Goal: Feedback & Contribution: Contribute content

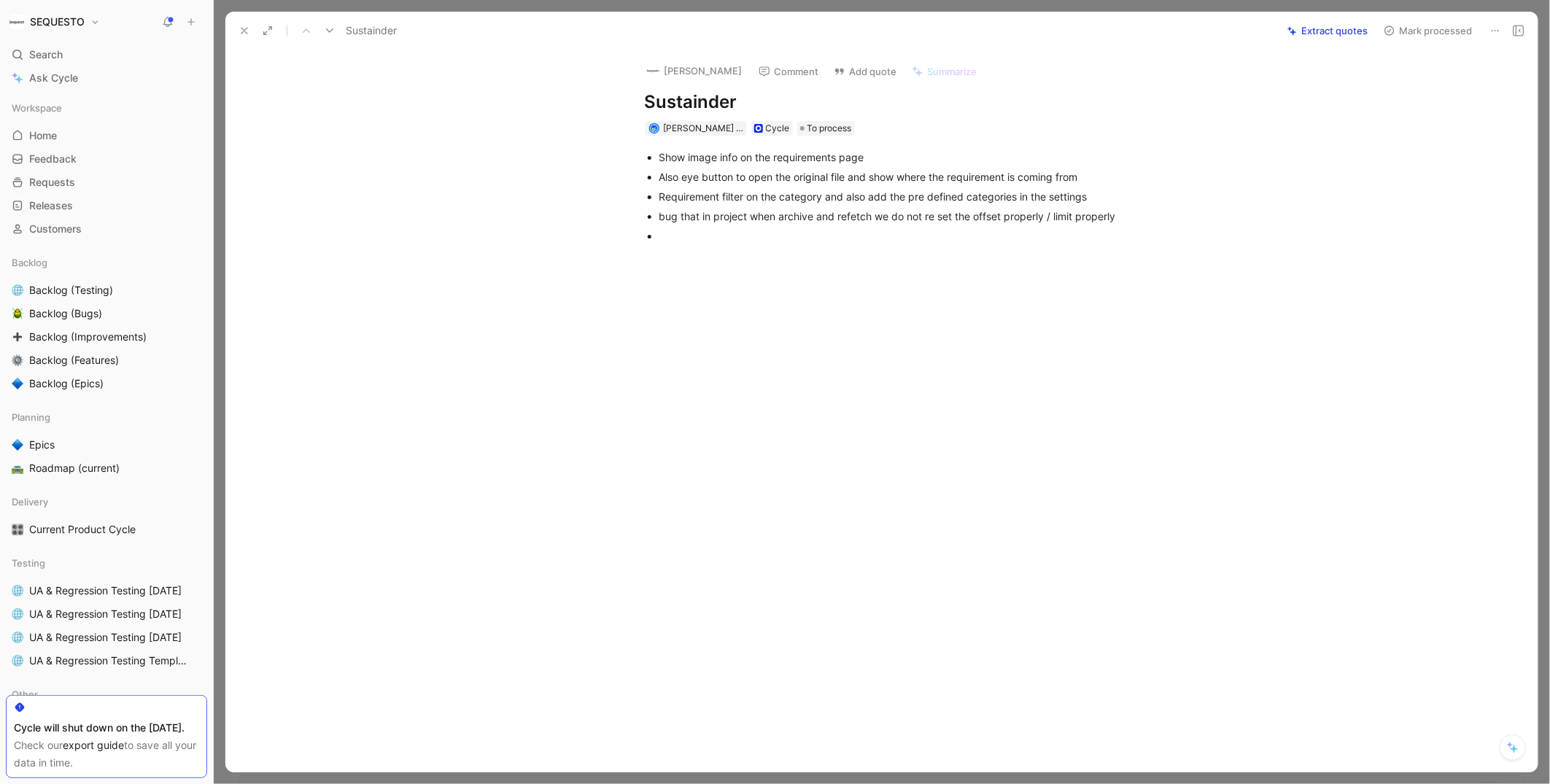
click at [243, 28] on icon at bounding box center [245, 31] width 12 height 12
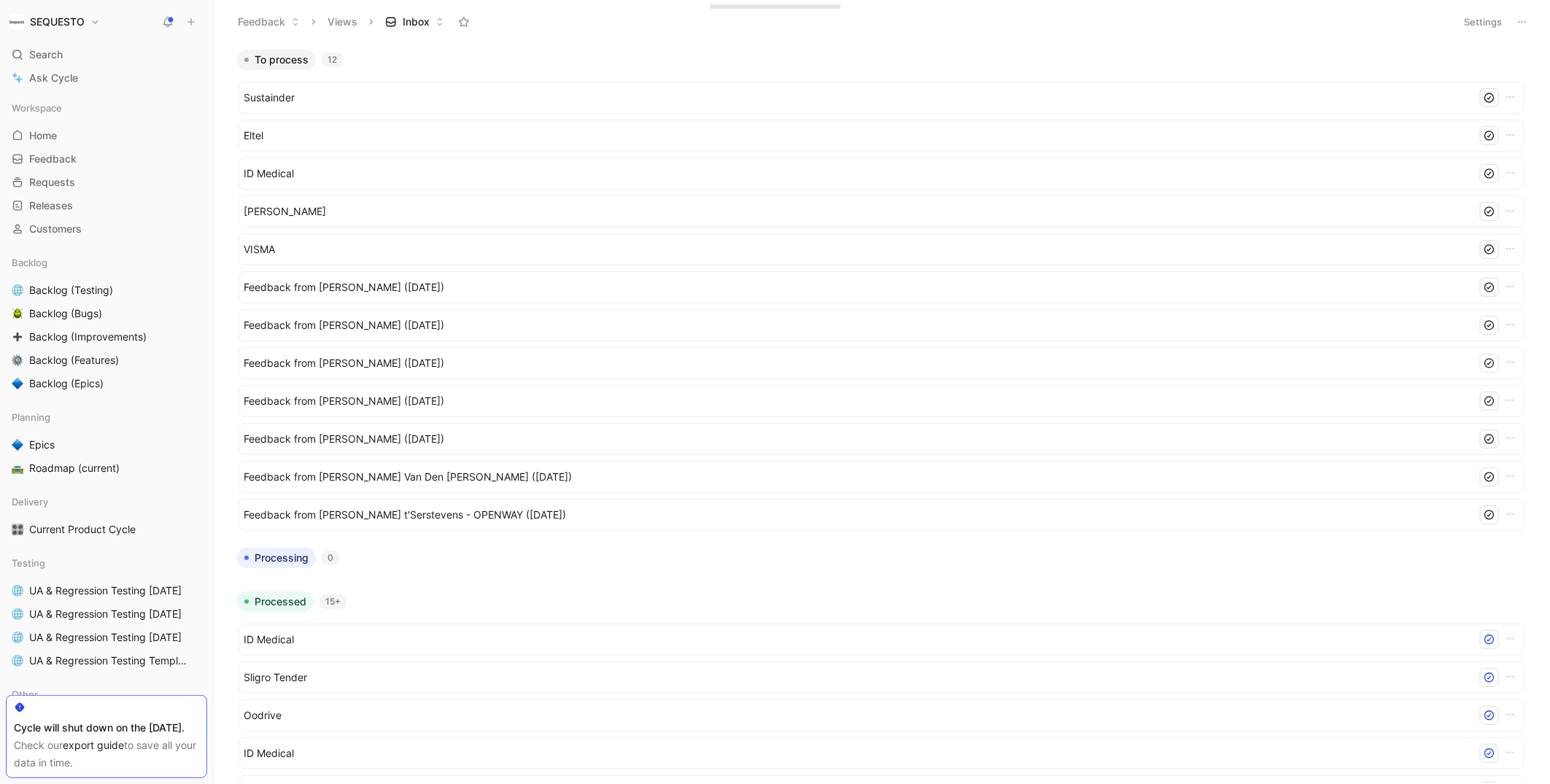
click at [189, 19] on icon at bounding box center [191, 21] width 11 height 11
click at [247, 31] on button "New feedback c" at bounding box center [288, 28] width 156 height 25
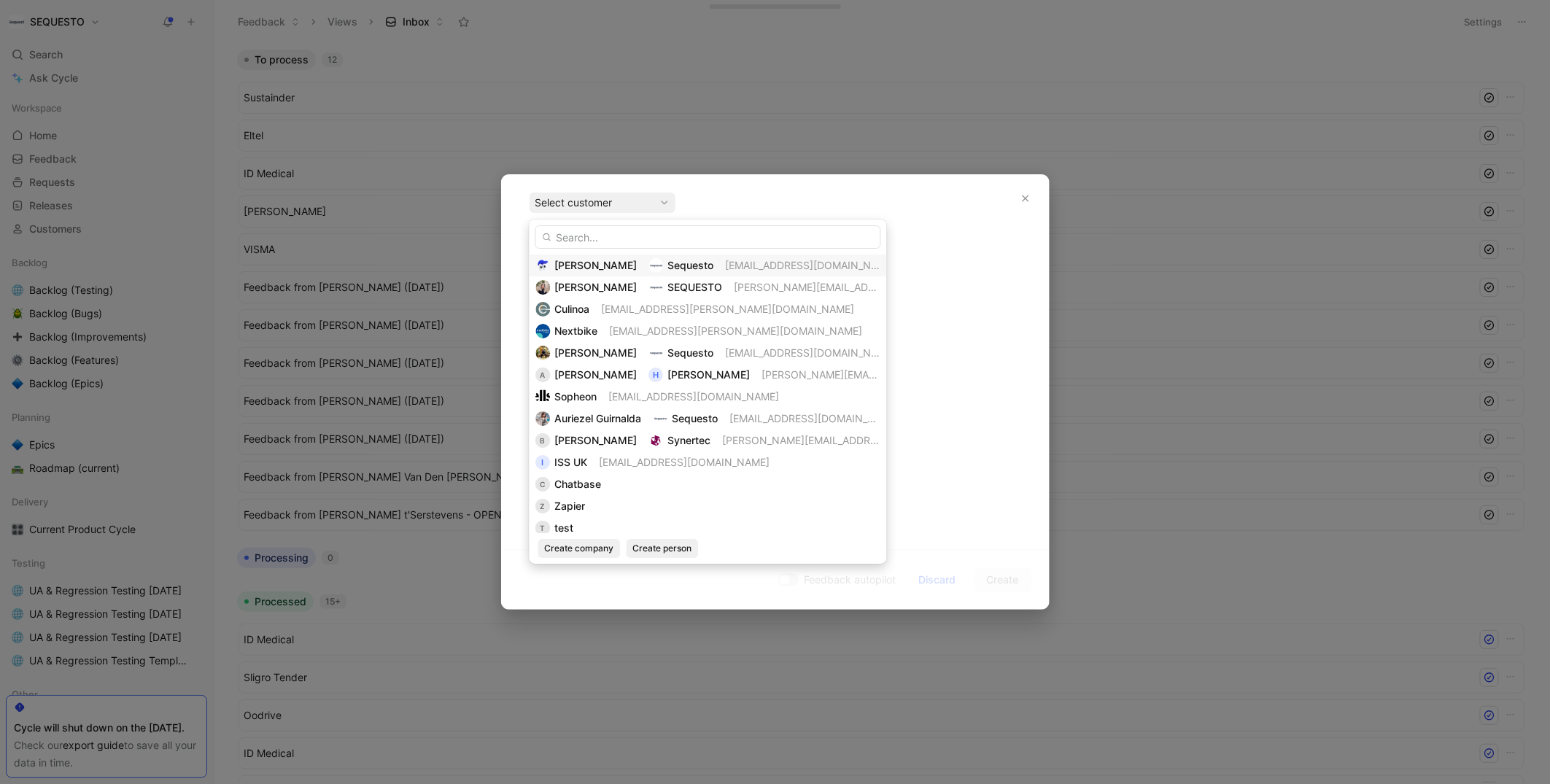
click at [577, 266] on span "[PERSON_NAME]" at bounding box center [596, 265] width 82 height 13
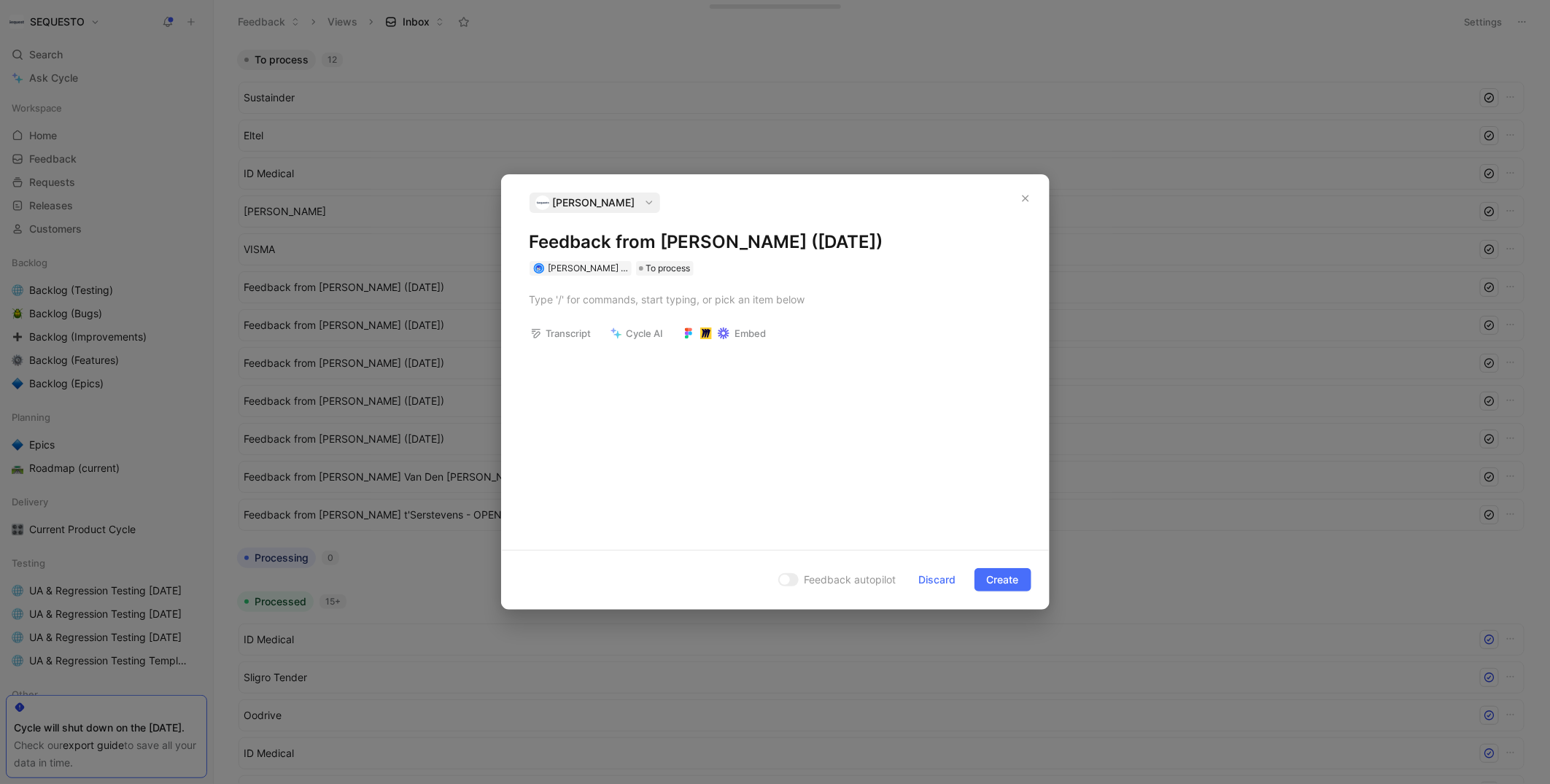
click at [566, 239] on h1 "Feedback from [PERSON_NAME] ([DATE])" at bounding box center [775, 243] width 492 height 23
click at [572, 309] on p at bounding box center [775, 299] width 547 height 24
